Goal: Task Accomplishment & Management: Manage account settings

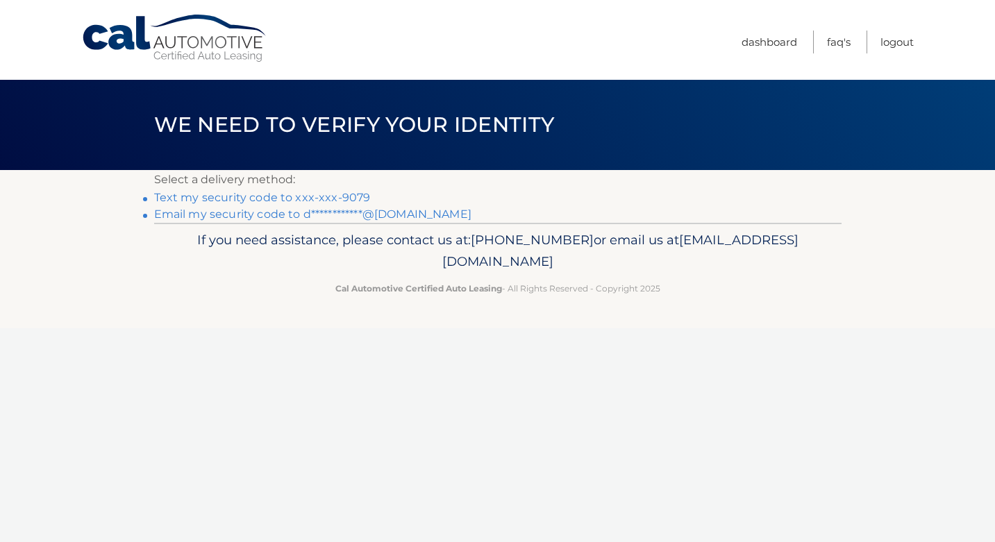
click at [361, 199] on link "Text my security code to xxx-xxx-9079" at bounding box center [262, 197] width 217 height 13
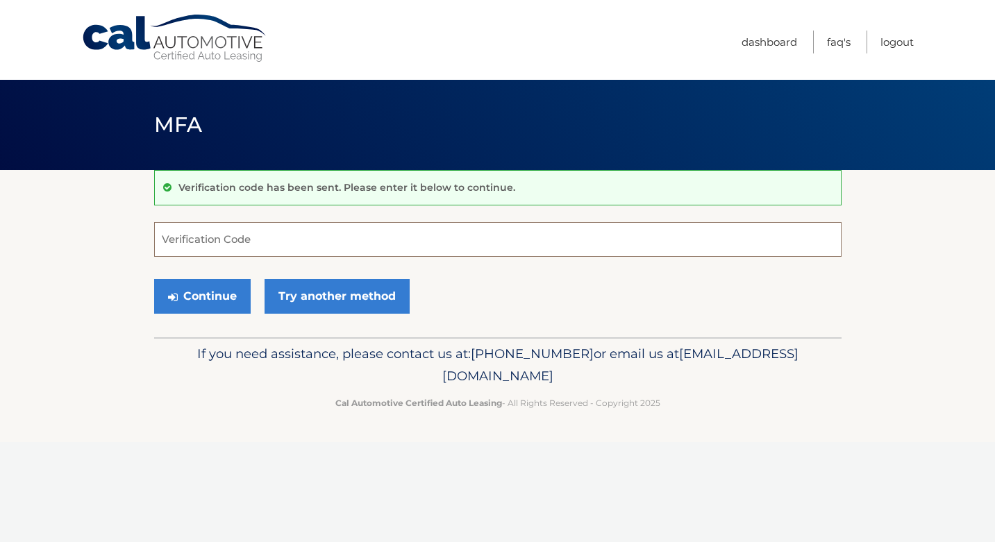
click at [215, 242] on input "Verification Code" at bounding box center [498, 239] width 688 height 35
type input "863570"
click at [213, 289] on button "Continue" at bounding box center [202, 296] width 97 height 35
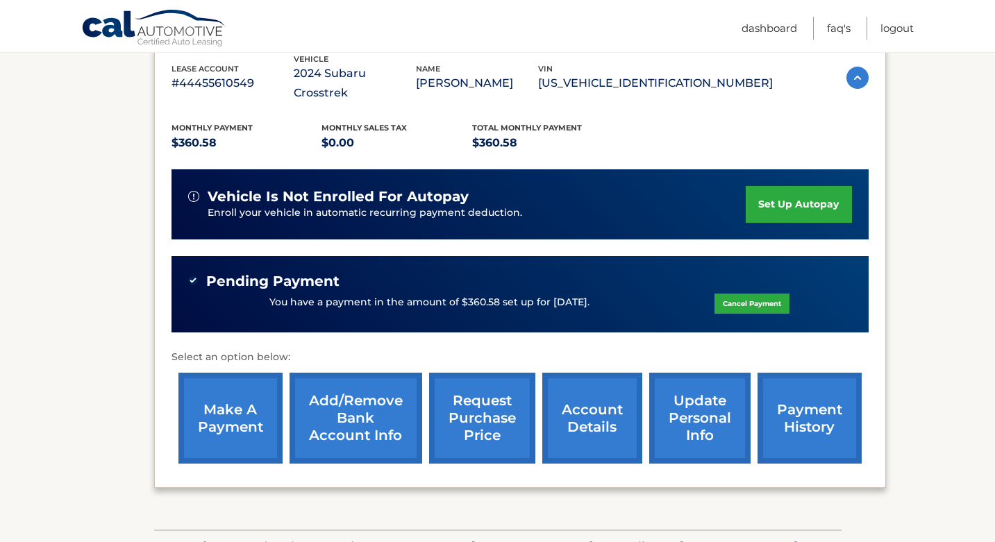
scroll to position [325, 0]
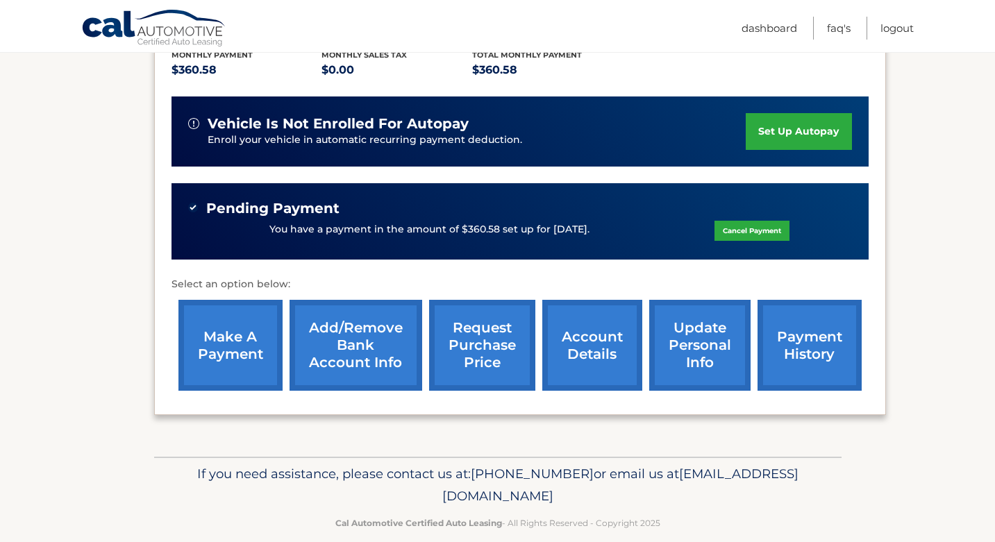
click at [790, 324] on link "payment history" at bounding box center [810, 345] width 104 height 91
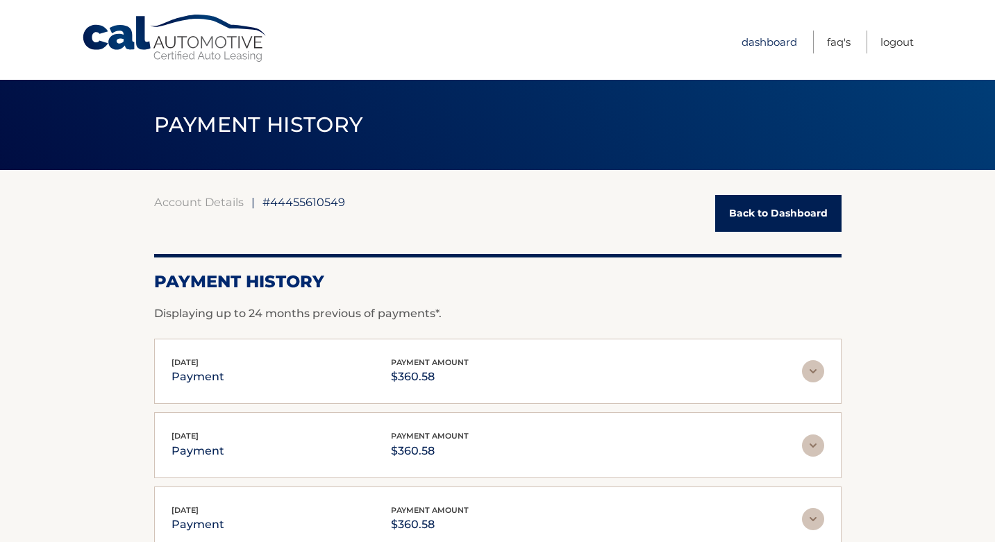
click at [766, 45] on link "Dashboard" at bounding box center [770, 42] width 56 height 23
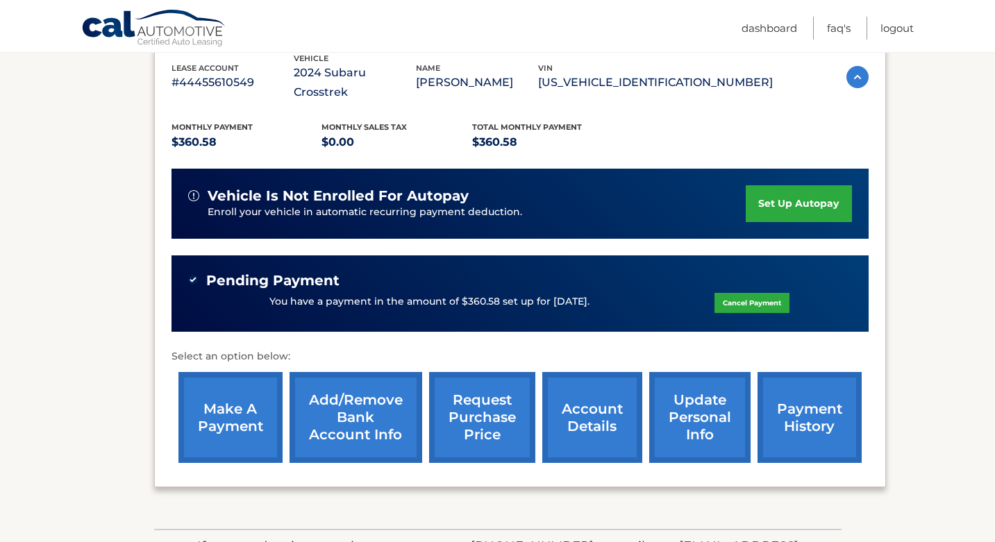
scroll to position [253, 0]
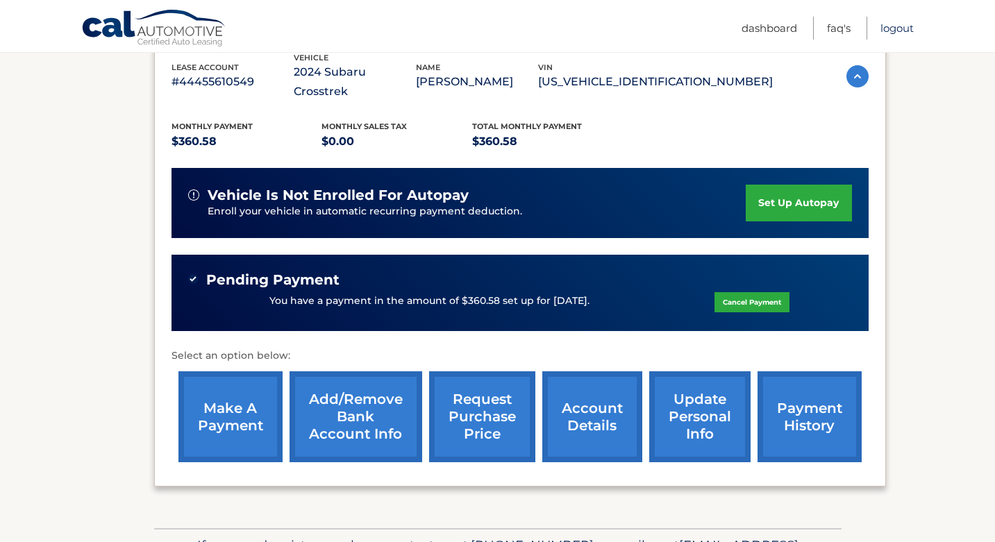
click at [905, 31] on link "Logout" at bounding box center [897, 28] width 33 height 23
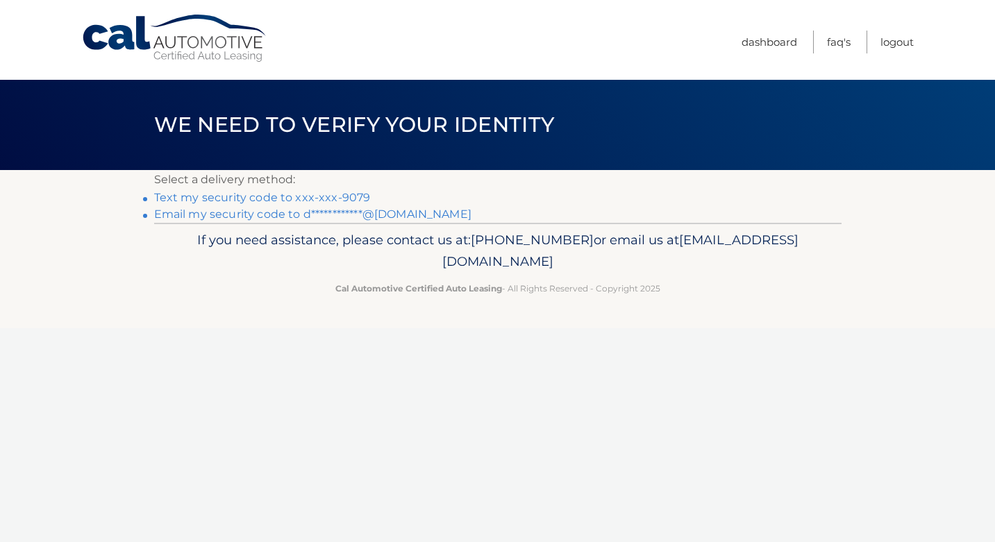
click at [331, 197] on link "Text my security code to xxx-xxx-9079" at bounding box center [262, 197] width 217 height 13
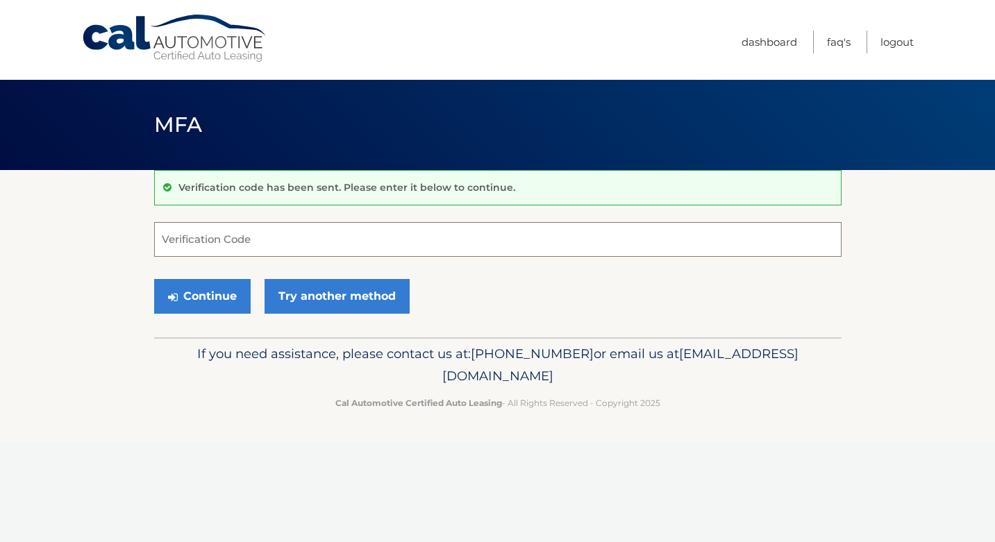
click at [227, 253] on input "Verification Code" at bounding box center [498, 239] width 688 height 35
type input "525230"
click at [191, 298] on button "Continue" at bounding box center [202, 296] width 97 height 35
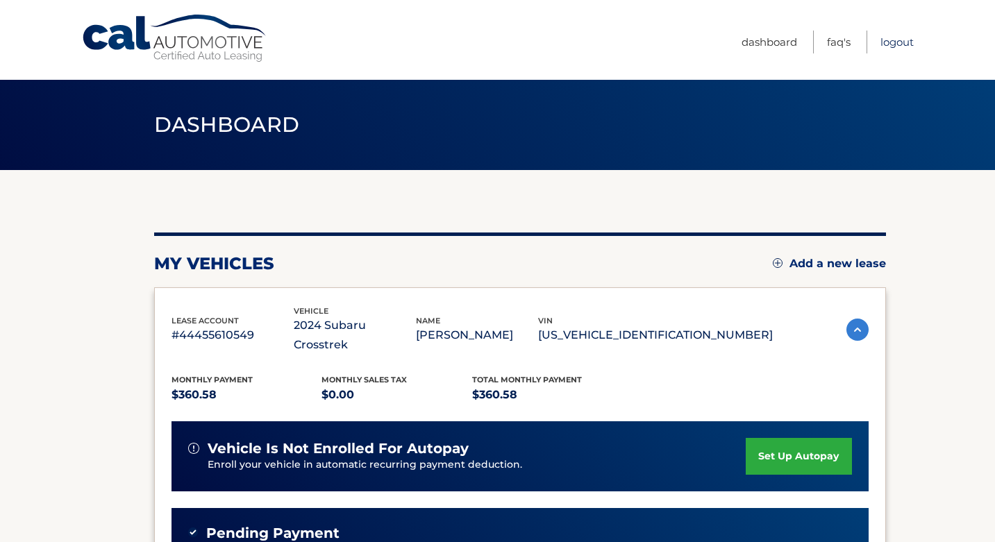
click at [897, 43] on link "Logout" at bounding box center [897, 42] width 33 height 23
